Goal: Check status: Check status

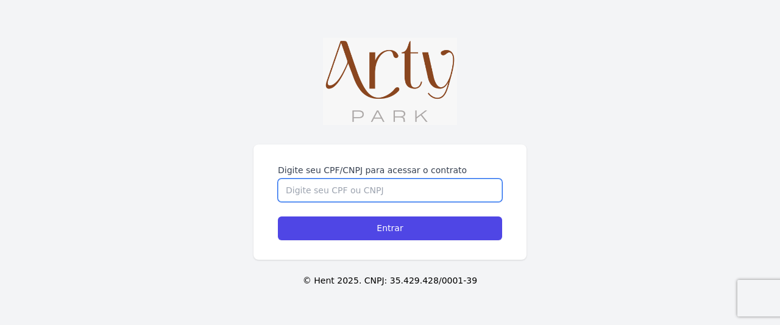
click at [369, 193] on input "Digite seu CPF/CNPJ para acessar o contrato" at bounding box center [390, 190] width 224 height 23
type input "96242620049"
click at [278, 216] on input "Entrar" at bounding box center [390, 228] width 224 height 24
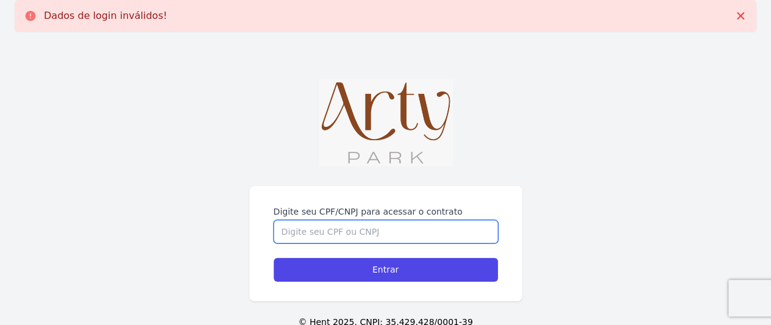
click at [306, 229] on input "Digite seu CPF/CNPJ para acessar o contrato" at bounding box center [386, 231] width 224 height 23
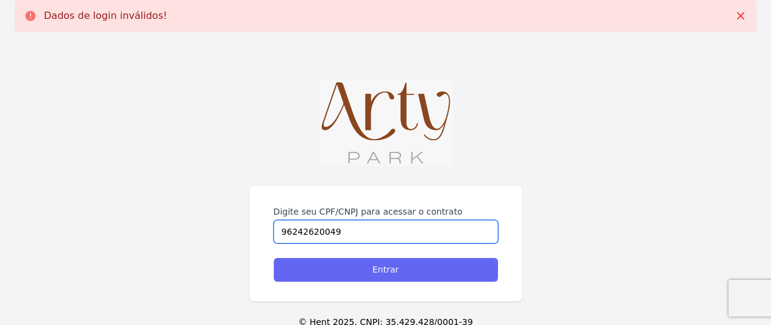
type input "96242620049"
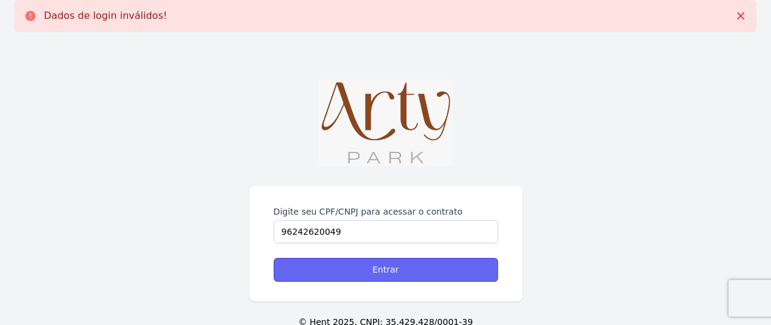
click at [332, 269] on input "Entrar" at bounding box center [386, 270] width 224 height 24
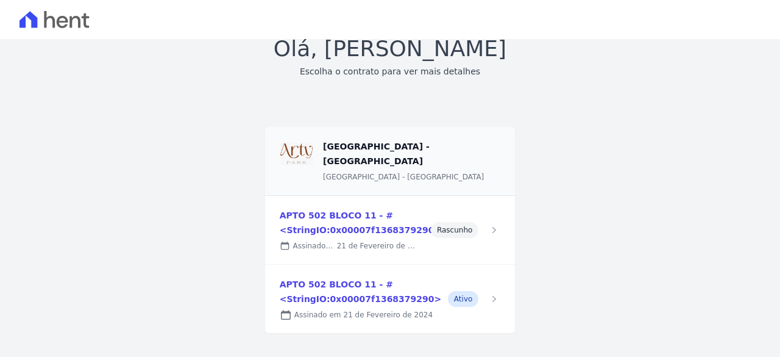
scroll to position [46, 0]
click at [463, 283] on link at bounding box center [390, 299] width 251 height 68
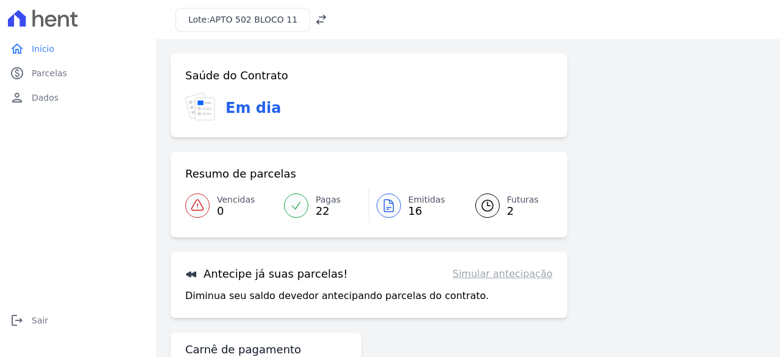
click at [391, 204] on icon at bounding box center [389, 205] width 15 height 15
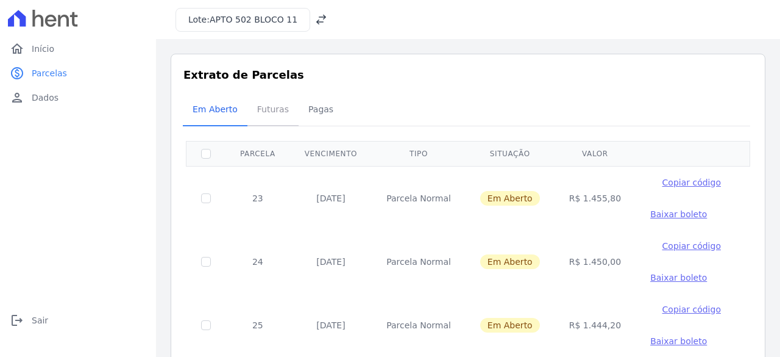
click at [260, 110] on span "Futuras" at bounding box center [273, 109] width 46 height 24
